Goal: Transaction & Acquisition: Purchase product/service

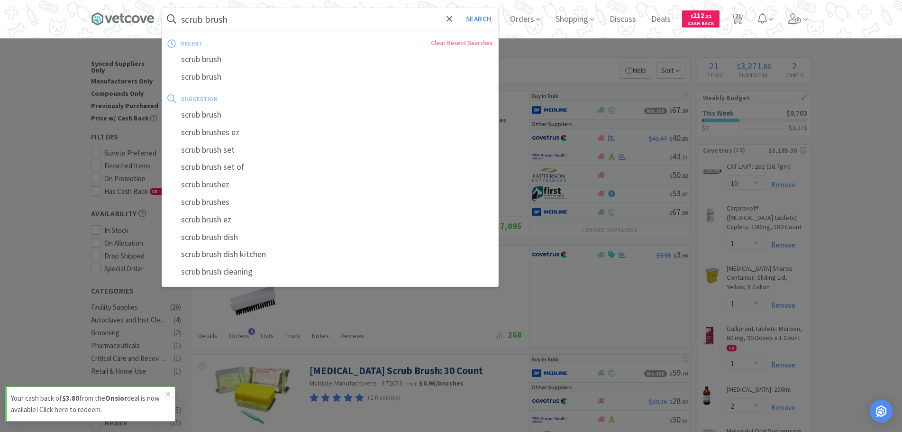
select select "10"
select select "1"
select select "2"
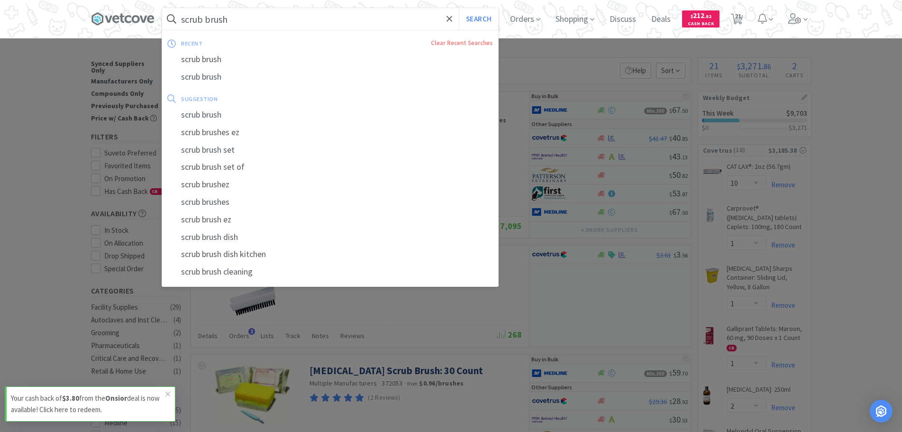
select select "6"
select select "2"
select select "1"
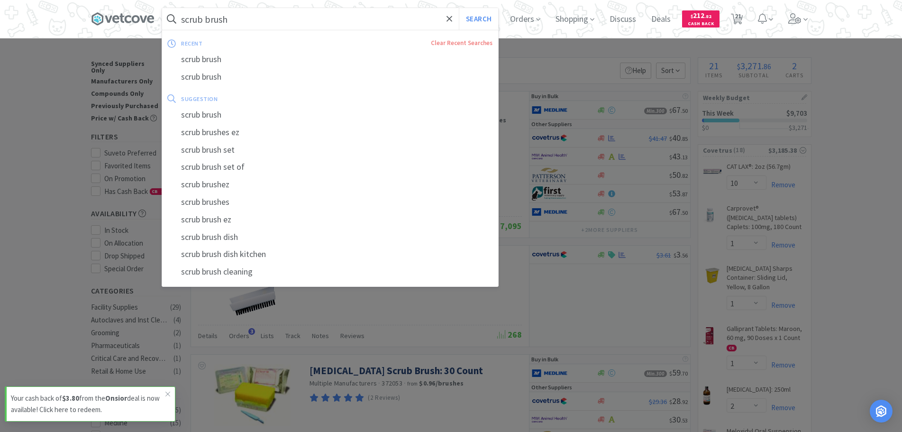
select select "1"
select select "4"
select select "1"
select select "2"
select select "4"
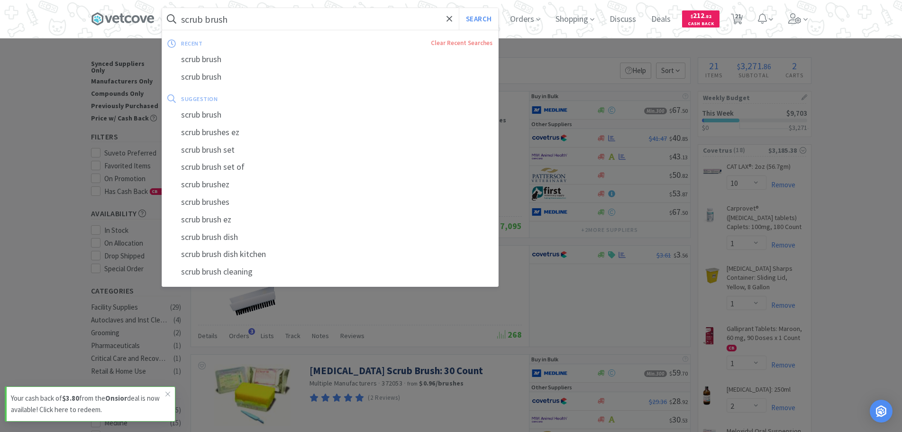
select select "4"
select select "1"
select select "3"
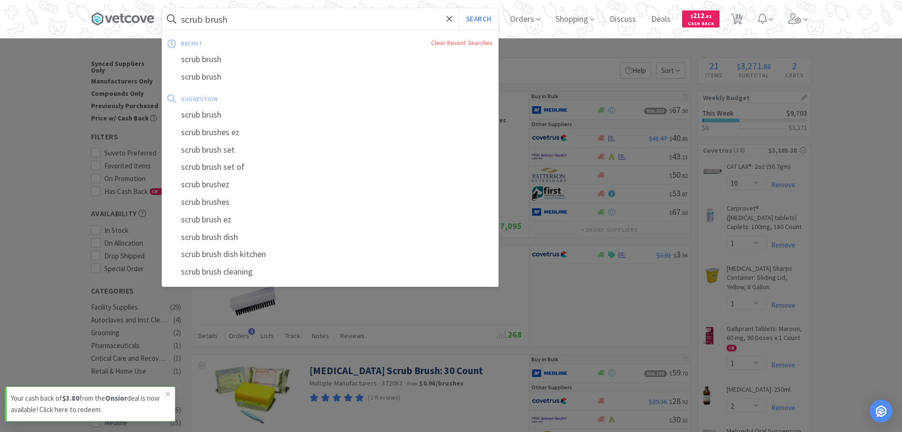
click at [256, 17] on input "scrub brush" at bounding box center [330, 19] width 336 height 22
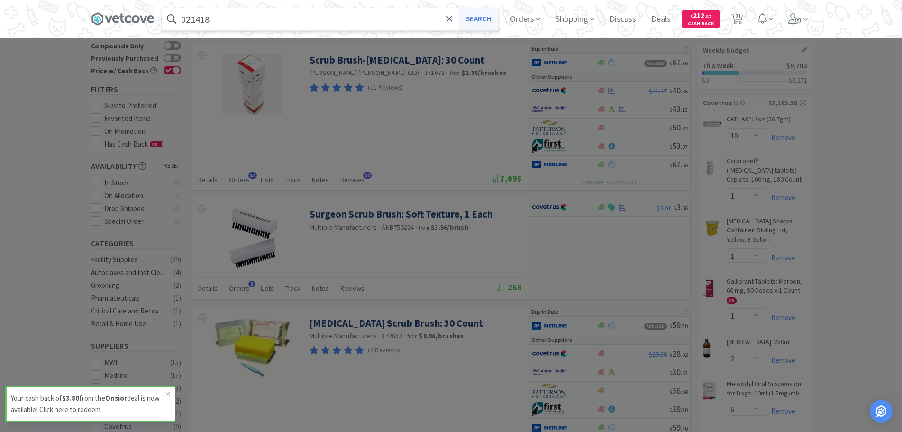
type input "021418"
click at [490, 22] on button "Search" at bounding box center [478, 19] width 39 height 22
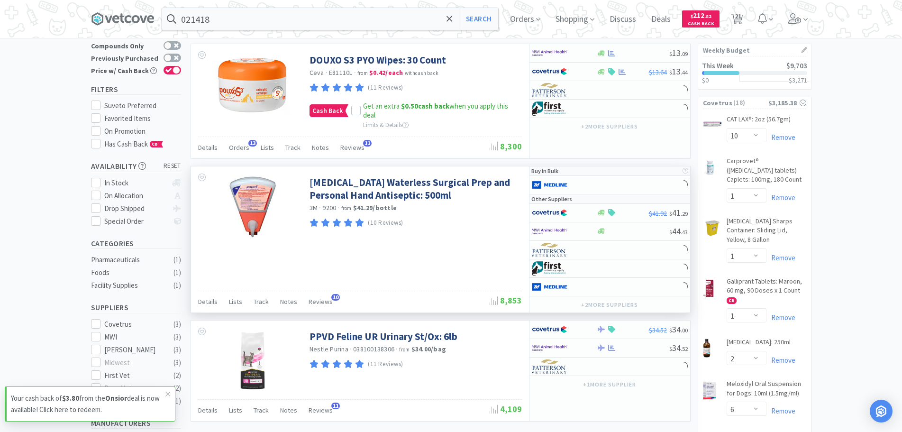
scroll to position [95, 0]
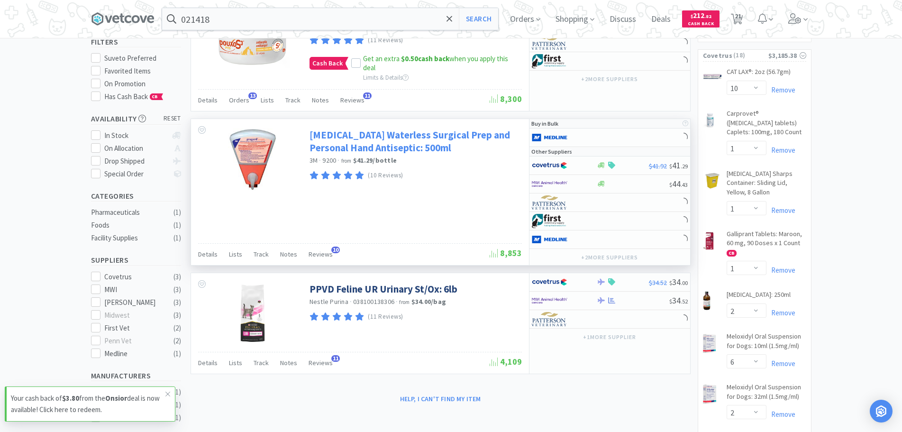
click at [409, 140] on link "[MEDICAL_DATA] Waterless Surgical Prep and Personal Hand Antiseptic: 500ml" at bounding box center [414, 141] width 210 height 26
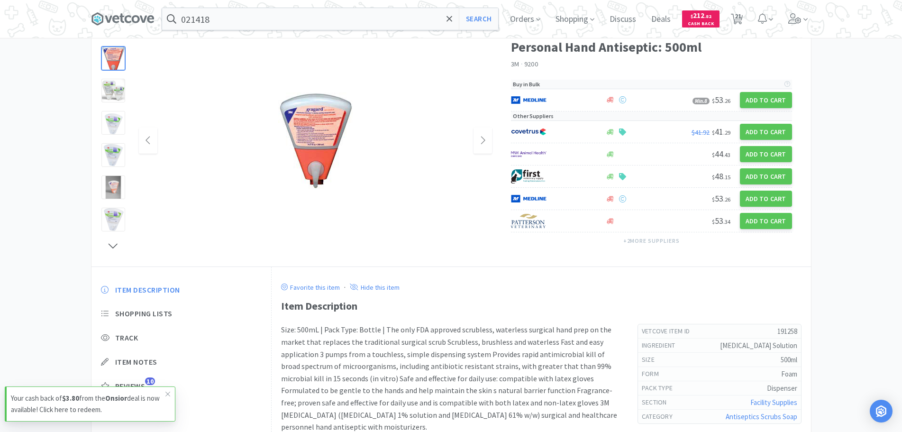
scroll to position [95, 0]
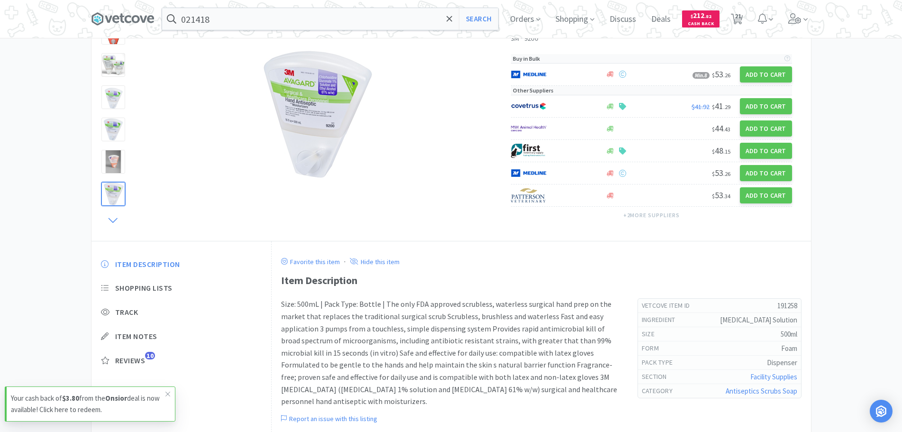
click at [108, 218] on icon at bounding box center [113, 219] width 12 height 13
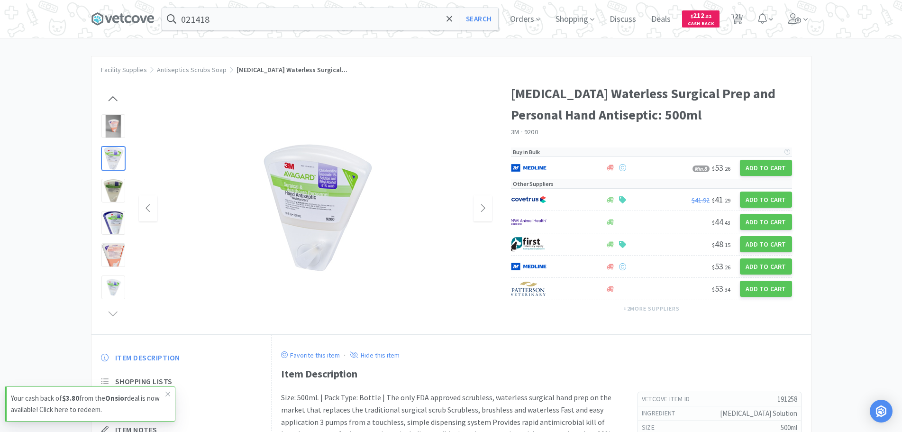
scroll to position [0, 0]
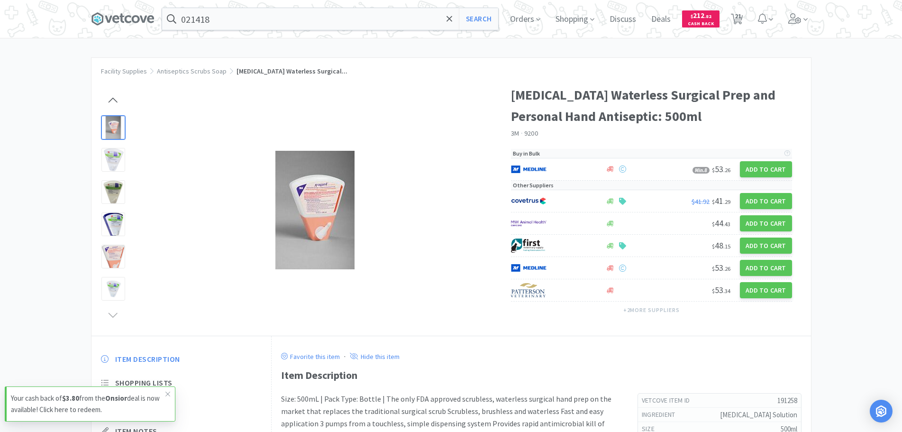
click at [109, 138] on div at bounding box center [113, 128] width 24 height 24
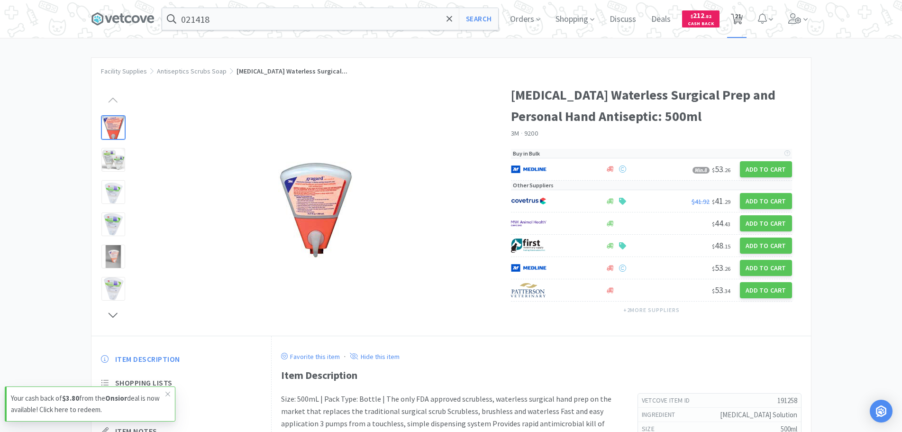
click at [741, 16] on span "21" at bounding box center [738, 16] width 7 height 38
select select "10"
select select "1"
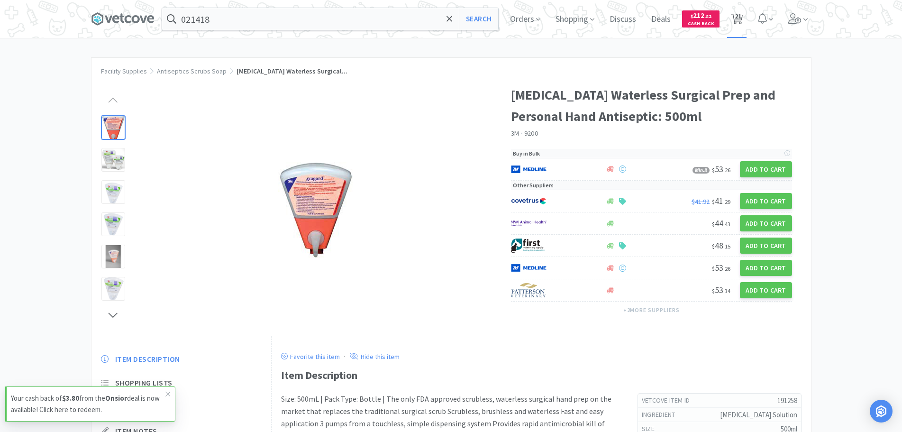
select select "2"
select select "6"
select select "2"
select select "1"
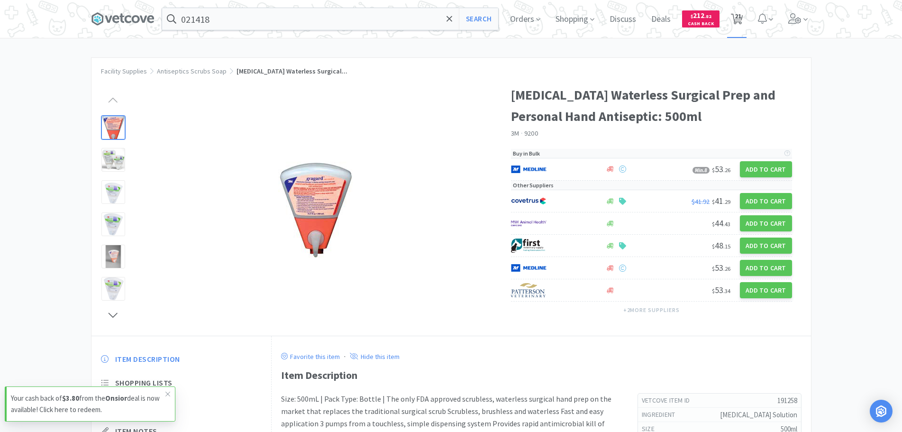
select select "1"
select select "4"
select select "1"
select select "2"
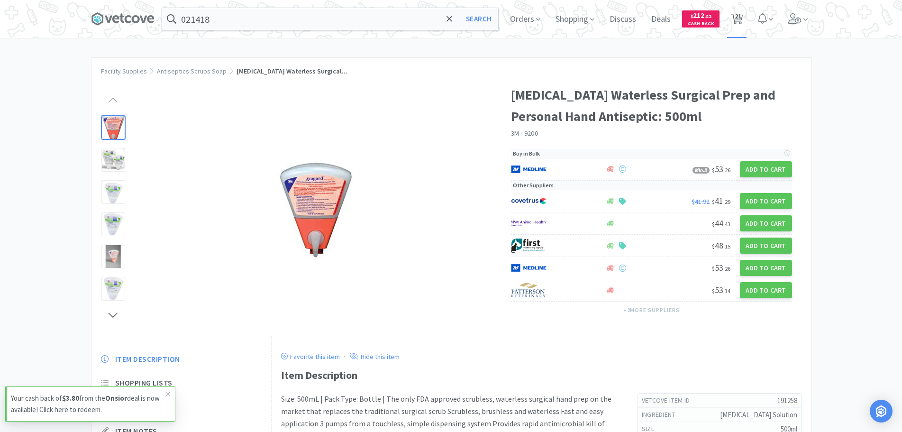
select select "4"
select select "1"
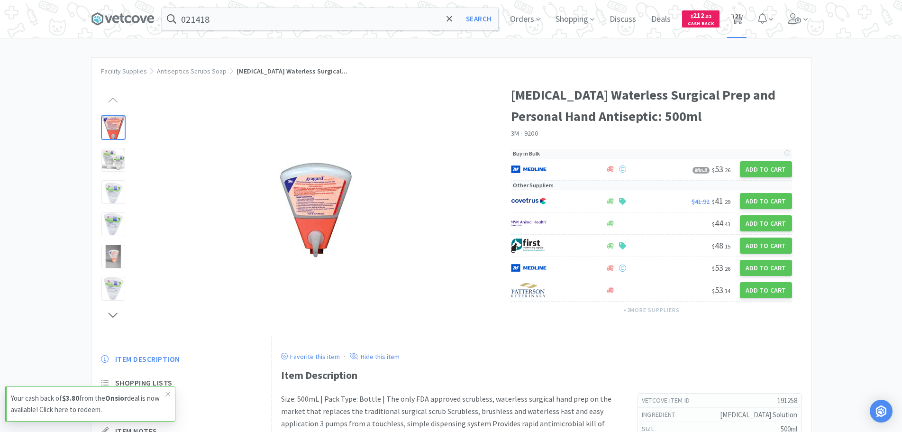
select select "1"
select select "3"
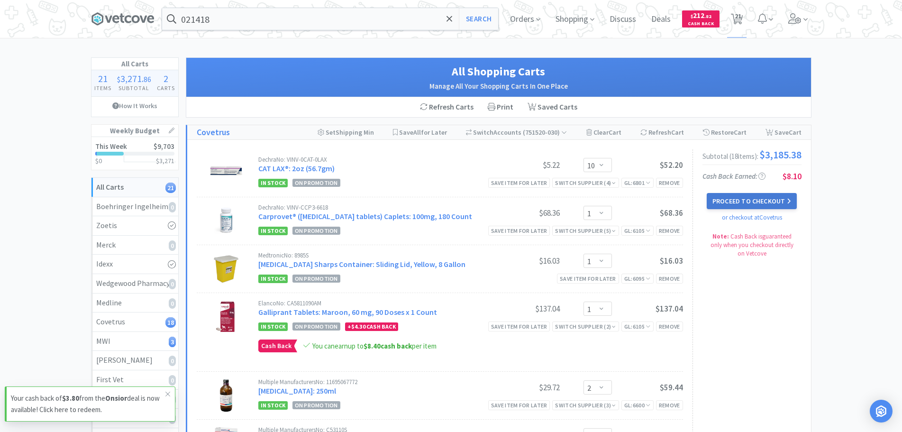
click at [731, 204] on button "Proceed to Checkout" at bounding box center [752, 201] width 90 height 16
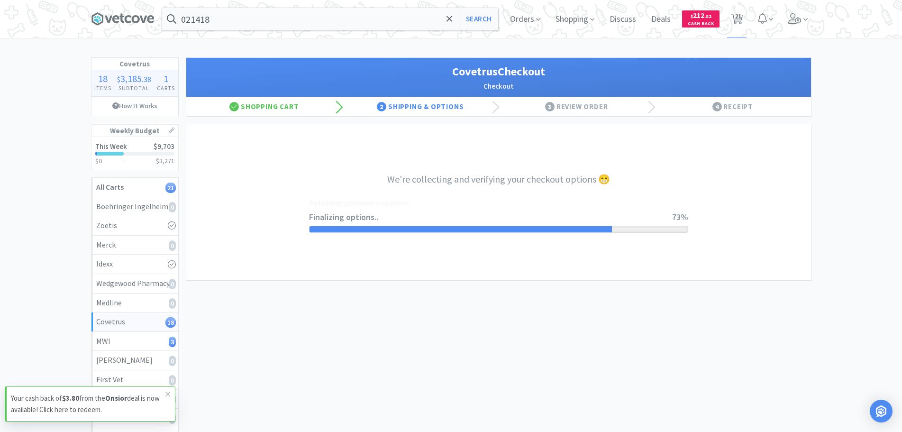
select select "ACCOUNT"
select select "cvt-standard-net"
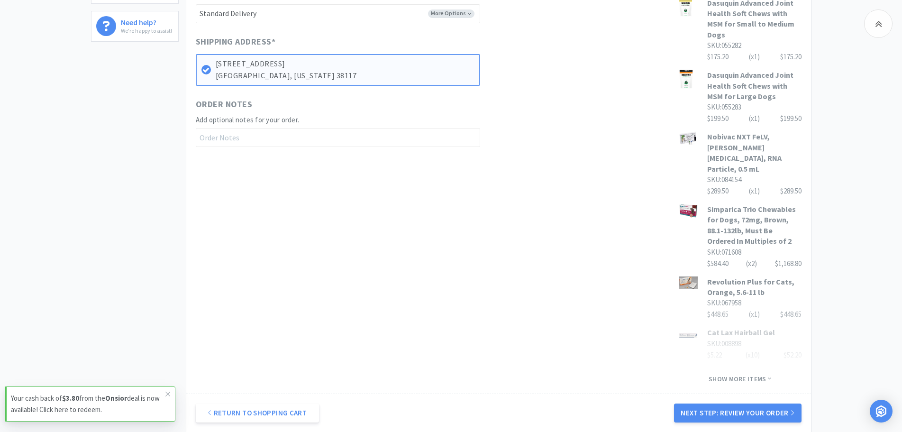
scroll to position [586, 0]
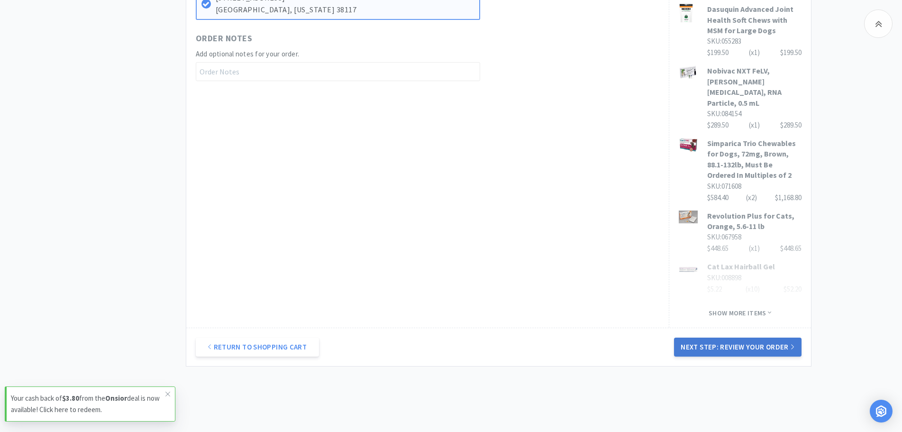
click at [747, 337] on button "Next Step: Review Your Order" at bounding box center [737, 346] width 127 height 19
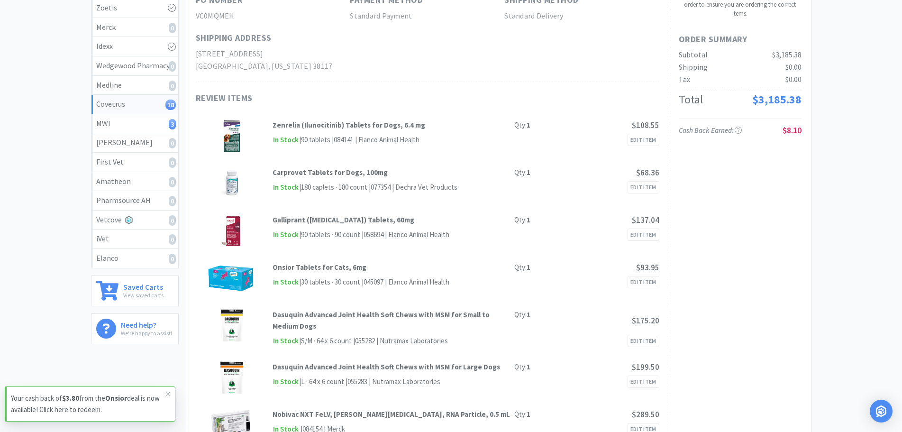
scroll to position [0, 0]
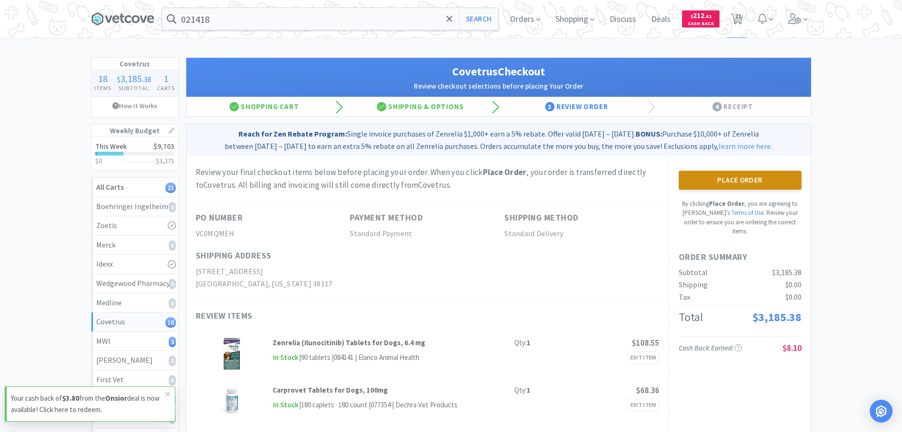
click at [750, 184] on button "Place Order" at bounding box center [740, 180] width 123 height 19
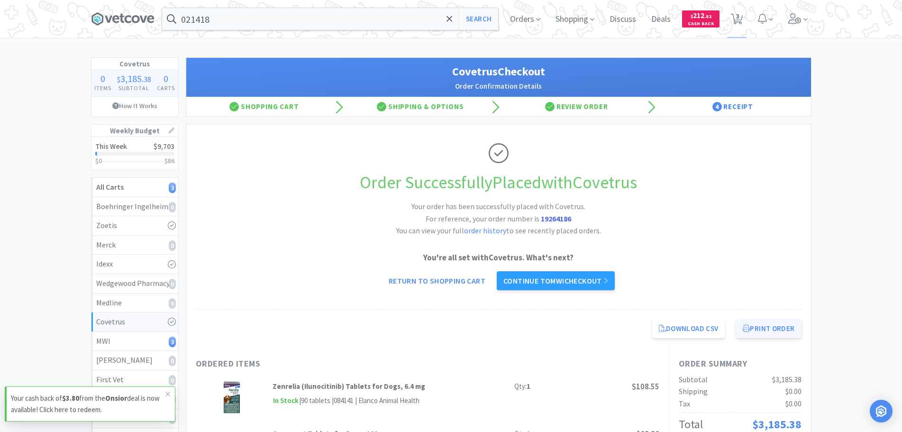
click at [794, 321] on button "Print Order" at bounding box center [768, 328] width 65 height 19
click at [578, 282] on link "Continue to MWI checkout" at bounding box center [556, 280] width 118 height 19
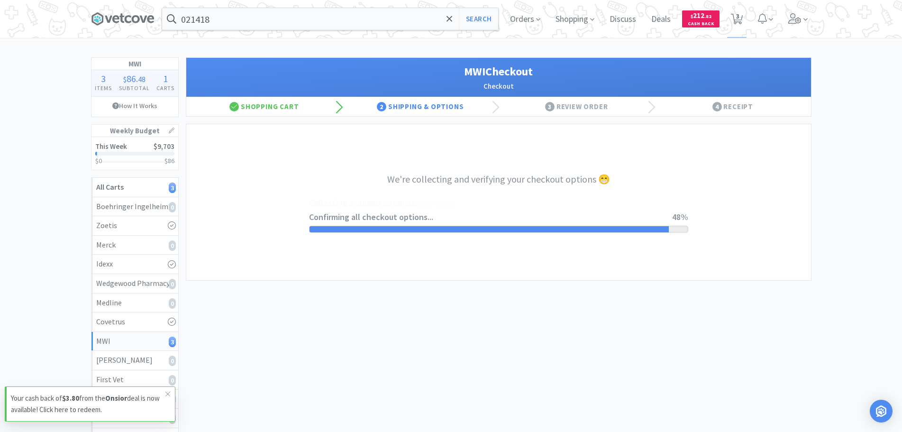
select select "STD_"
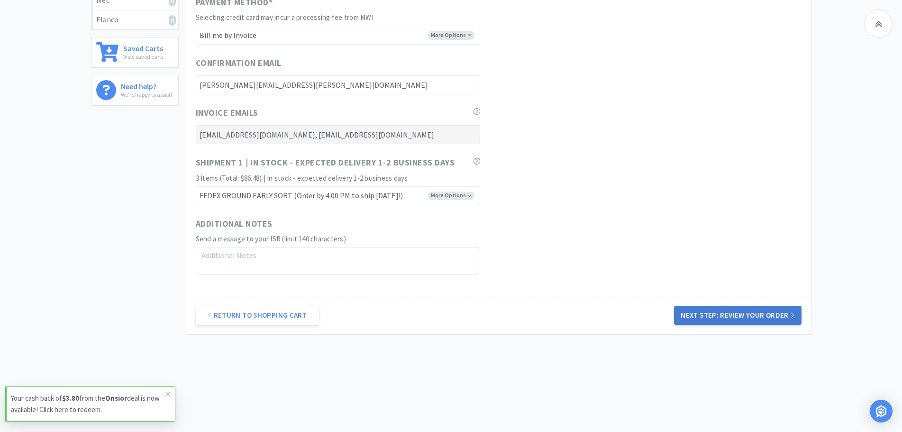
click at [785, 321] on button "Next Step: Review Your Order" at bounding box center [737, 315] width 127 height 19
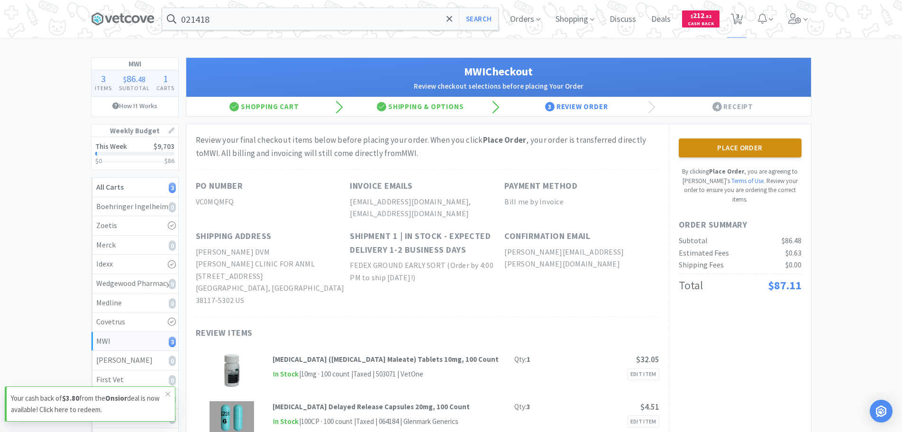
click at [763, 150] on button "Place Order" at bounding box center [740, 147] width 123 height 19
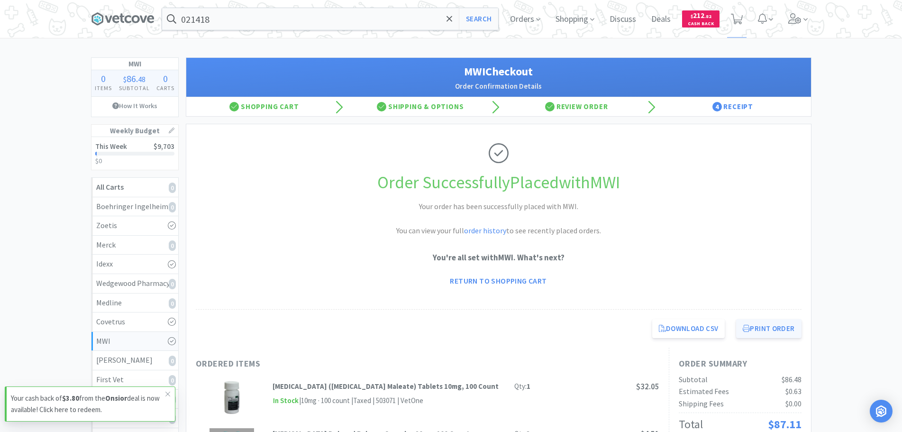
click at [760, 334] on button "Print Order" at bounding box center [768, 328] width 65 height 19
click at [272, 15] on input "021418" at bounding box center [330, 19] width 336 height 22
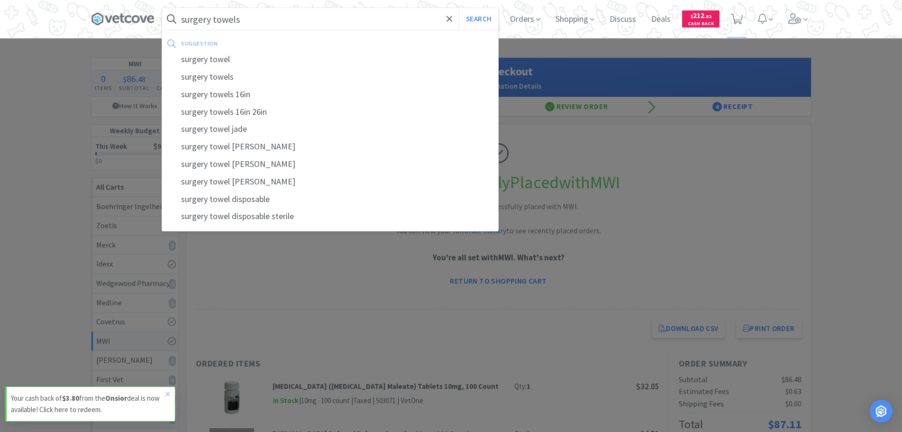
type input "surgery towels"
click at [459, 8] on button "Search" at bounding box center [478, 19] width 39 height 22
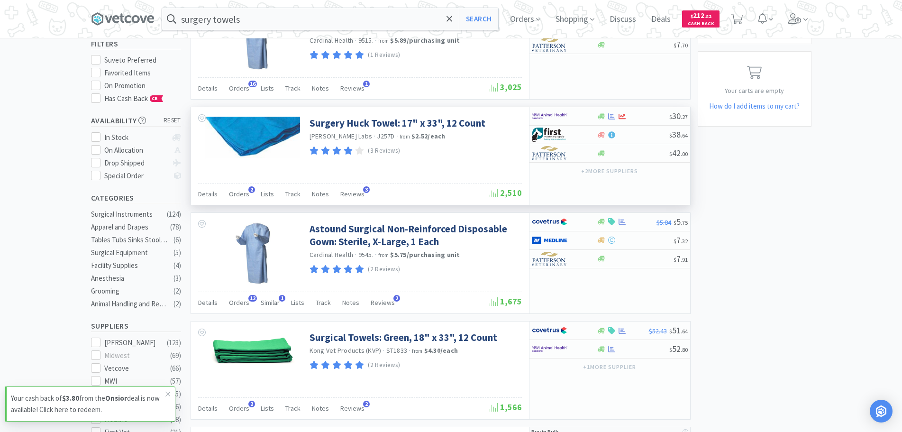
scroll to position [95, 0]
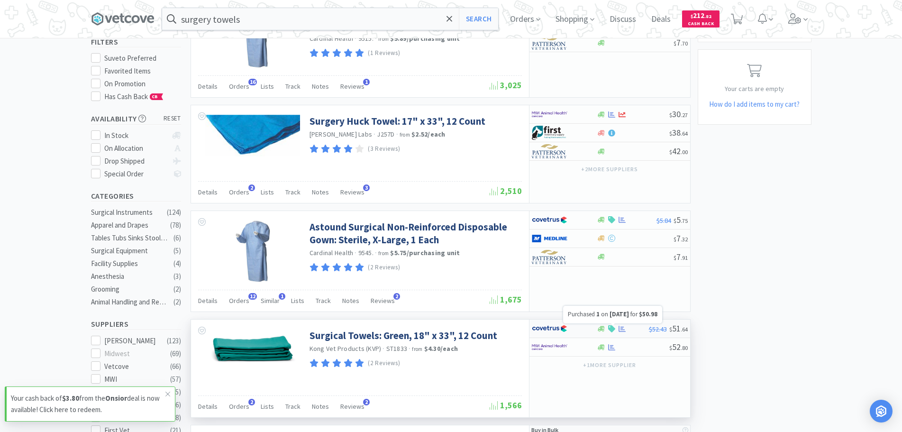
click at [623, 327] on icon at bounding box center [621, 329] width 7 height 6
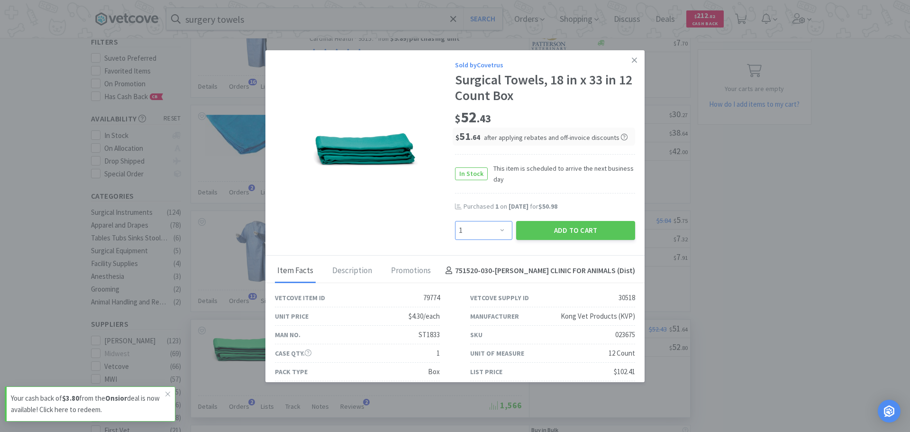
click at [497, 237] on select "Enter Quantity 1 2 3 4 5 6 7 8 9 10 11 12 13 14 15 16 17 18 19 20 Enter Quantity" at bounding box center [483, 230] width 57 height 19
select select "2"
click at [455, 221] on select "Enter Quantity 1 2 3 4 5 6 7 8 9 10 11 12 13 14 15 16 17 18 19 20 Enter Quantity" at bounding box center [483, 230] width 57 height 19
click at [562, 225] on button "Add to Cart" at bounding box center [575, 230] width 119 height 19
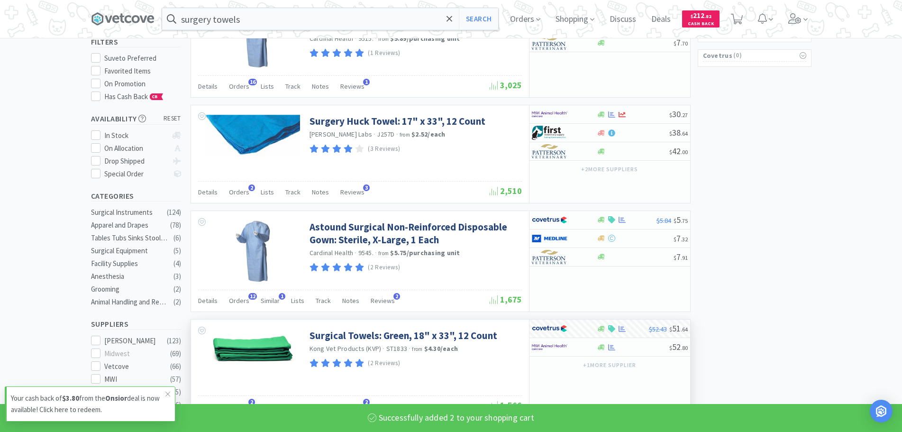
select select "2"
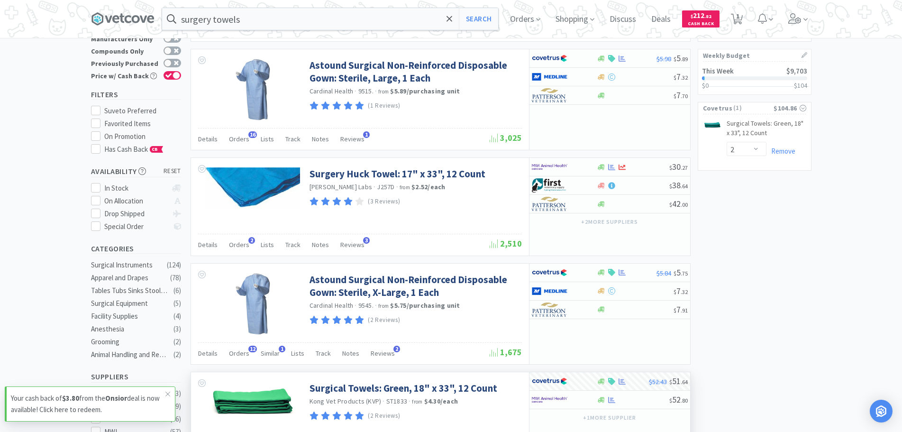
scroll to position [0, 0]
